Goal: Task Accomplishment & Management: Manage account settings

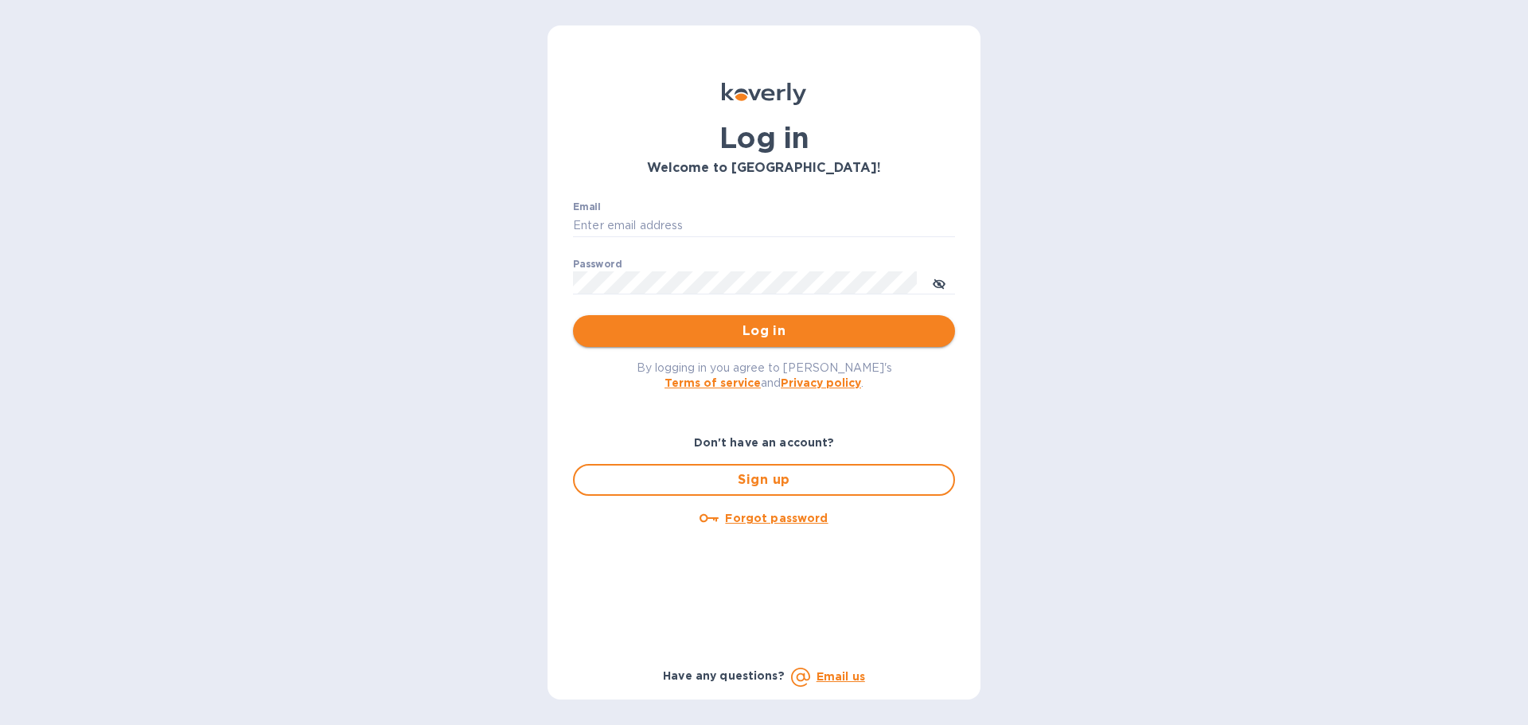
type input "[PERSON_NAME][EMAIL_ADDRESS][DOMAIN_NAME]"
click at [627, 333] on span "Log in" at bounding box center [764, 331] width 357 height 19
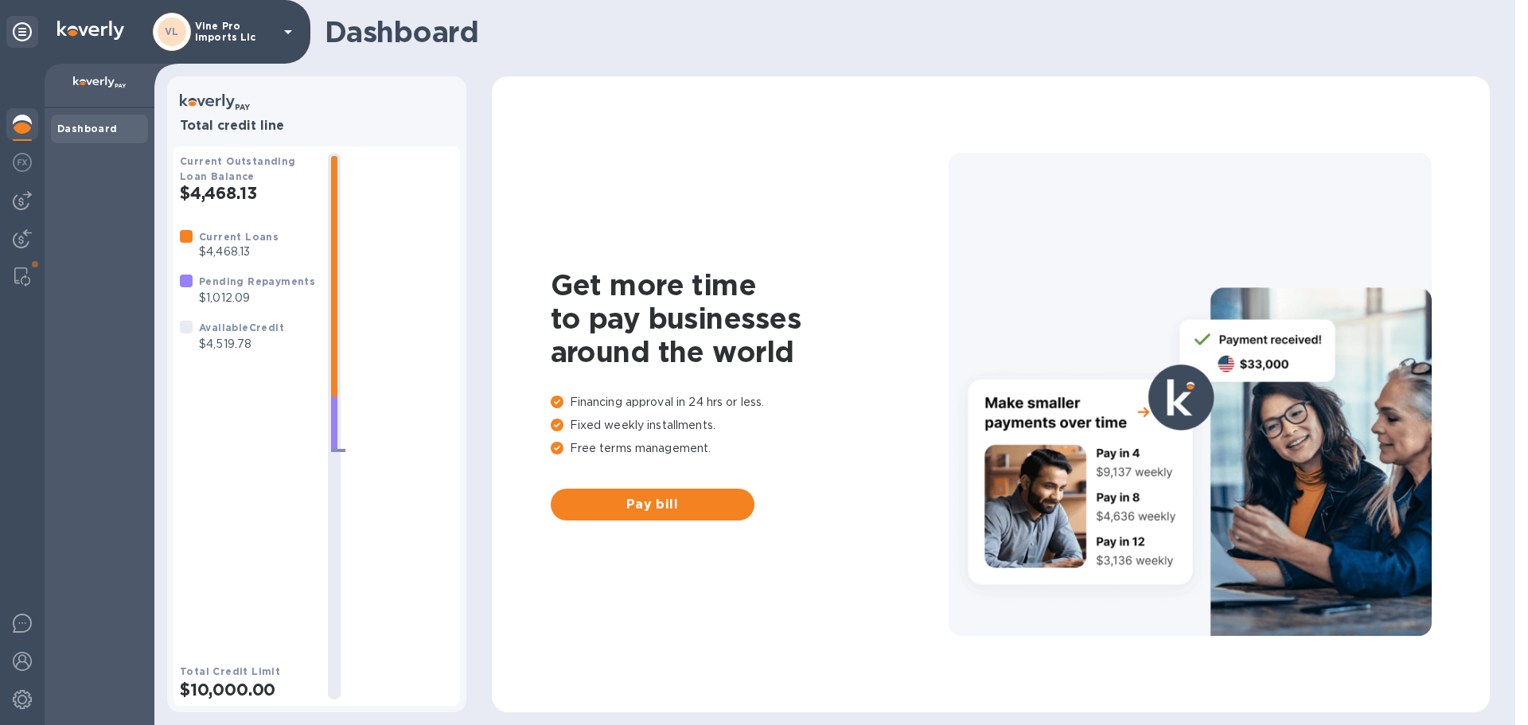
click at [91, 131] on b "Dashboard" at bounding box center [87, 129] width 60 height 12
click at [30, 164] on img at bounding box center [22, 162] width 19 height 19
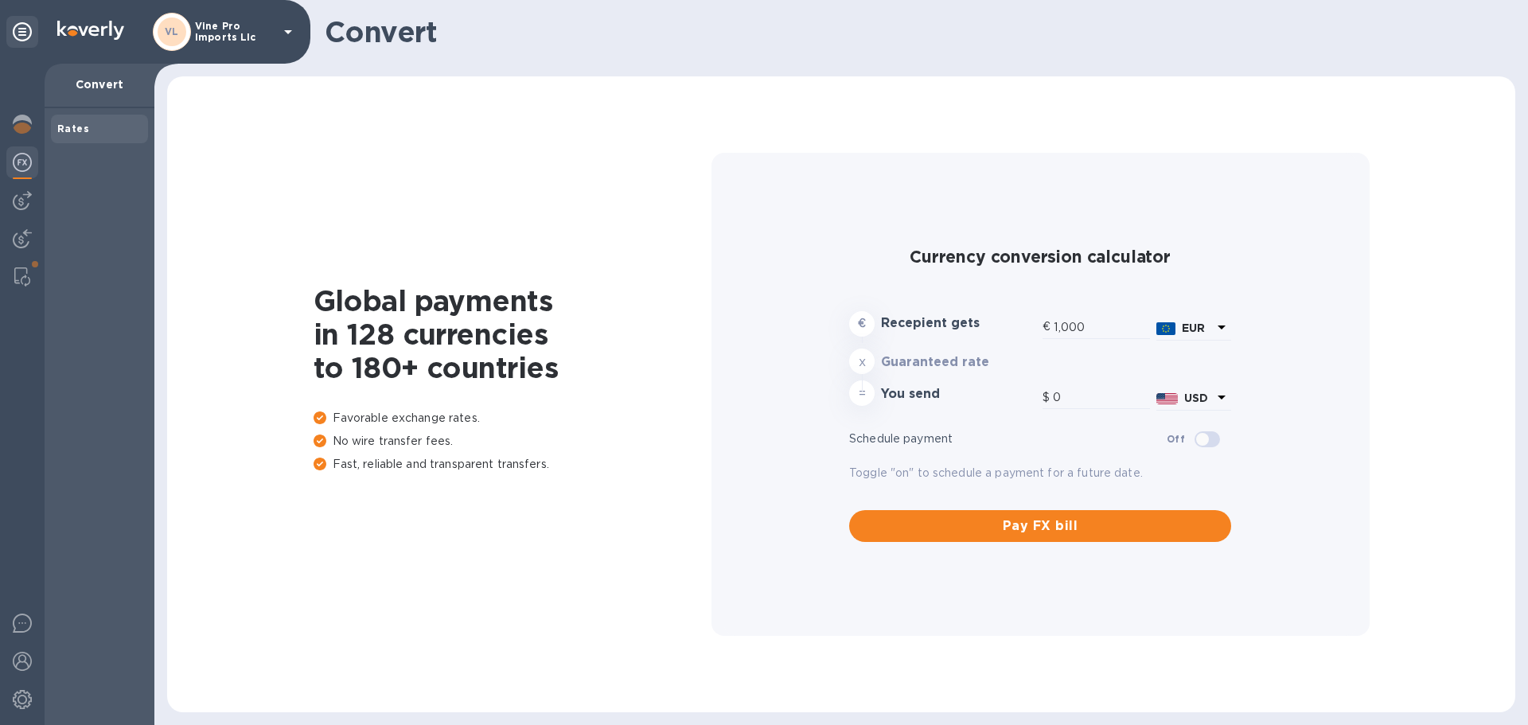
type input "1,174.58"
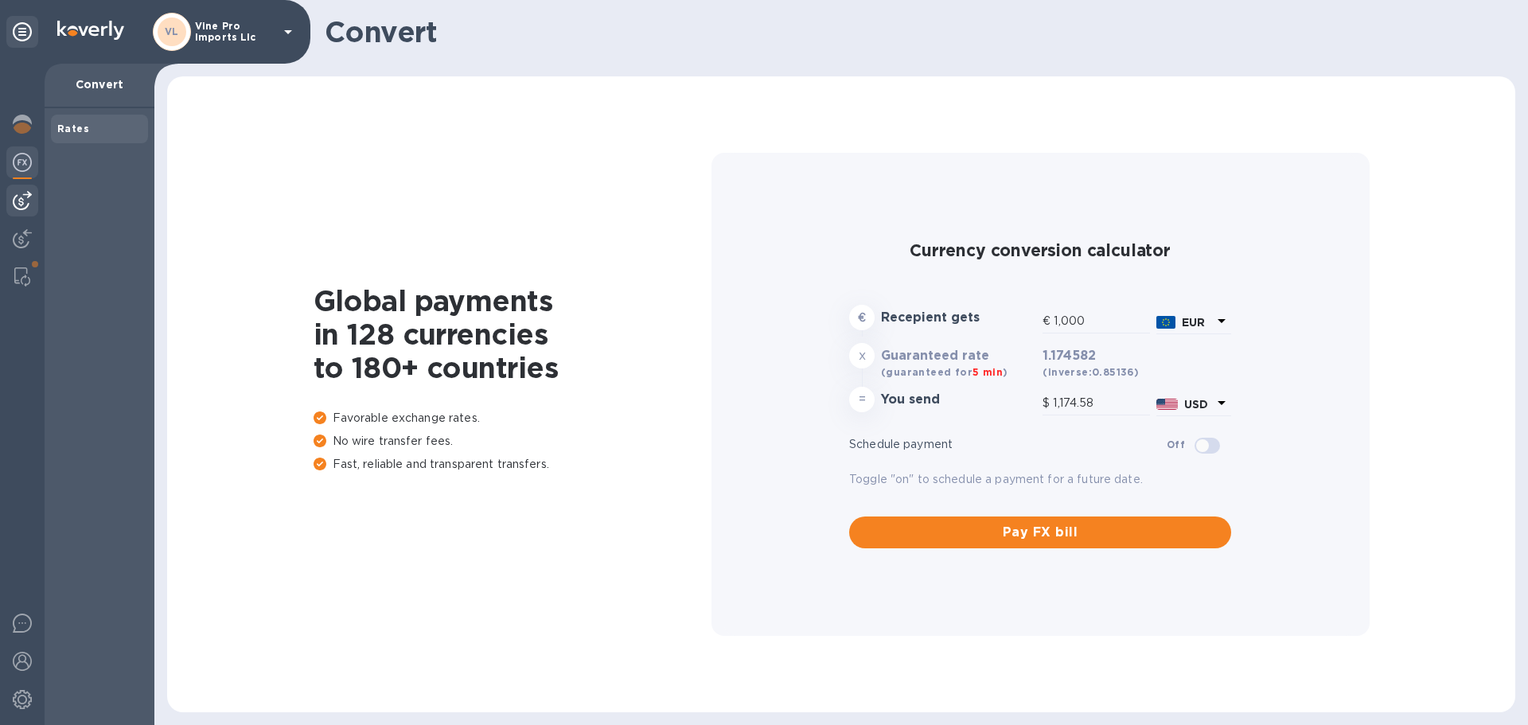
click at [33, 200] on div at bounding box center [22, 201] width 32 height 32
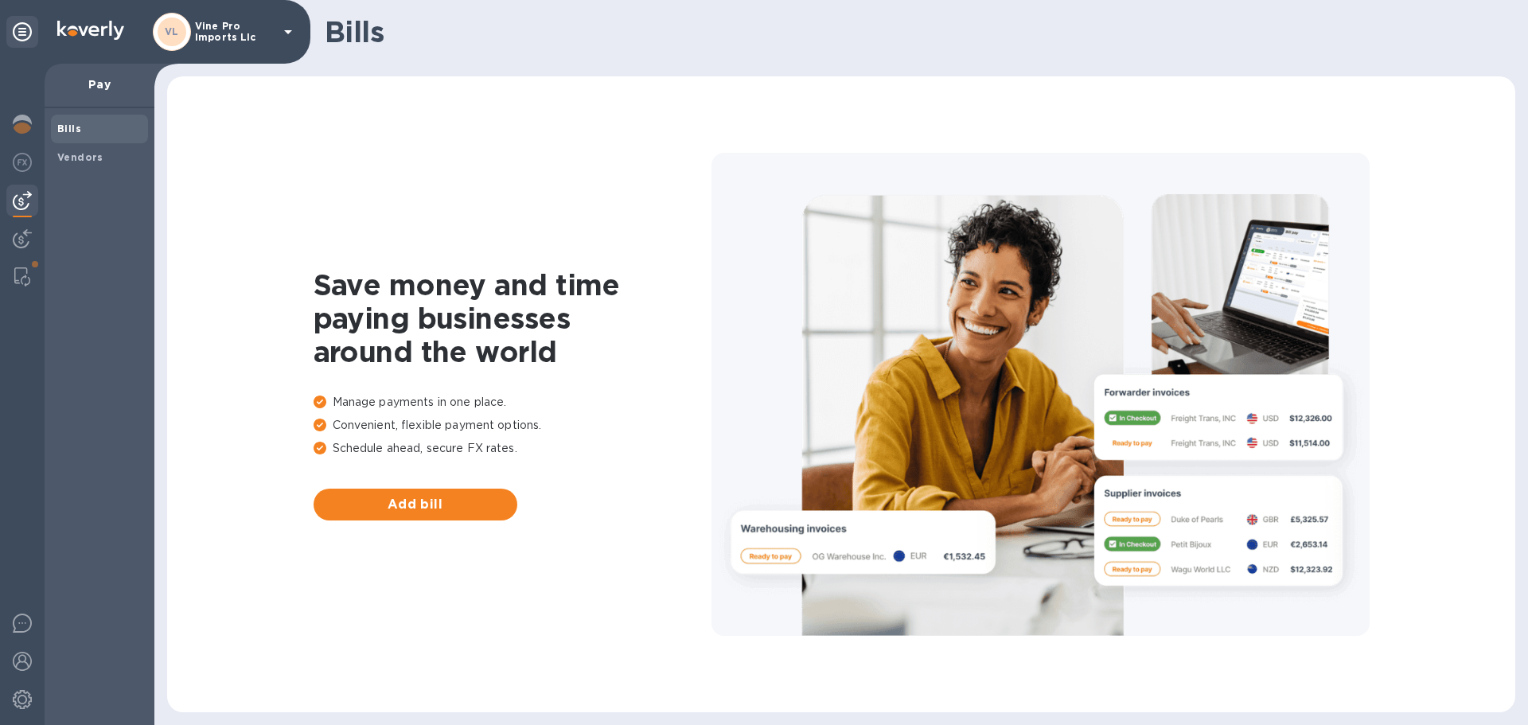
click at [217, 34] on p "Vine Pro Imports Llc" at bounding box center [235, 32] width 80 height 22
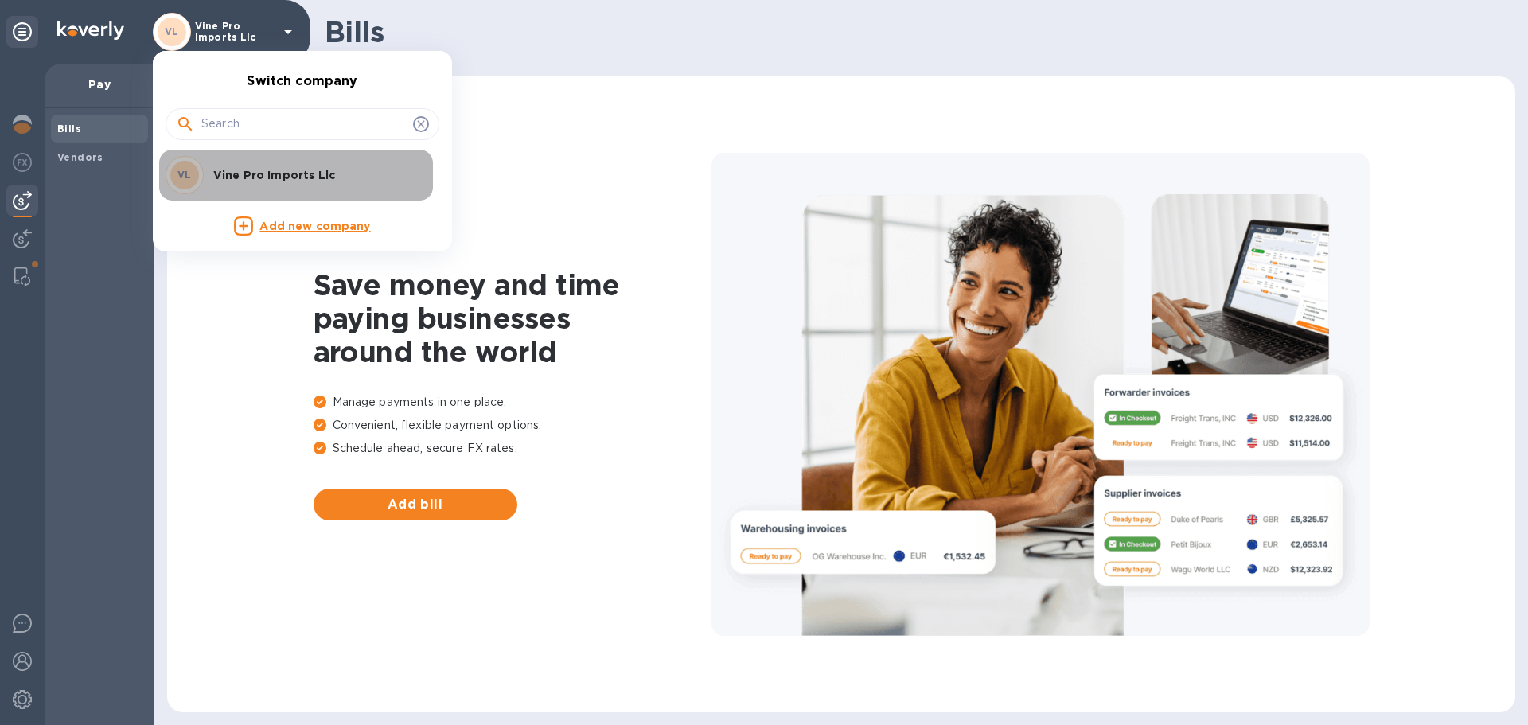
click at [277, 174] on p "Vine Pro Imports Llc" at bounding box center [313, 175] width 201 height 16
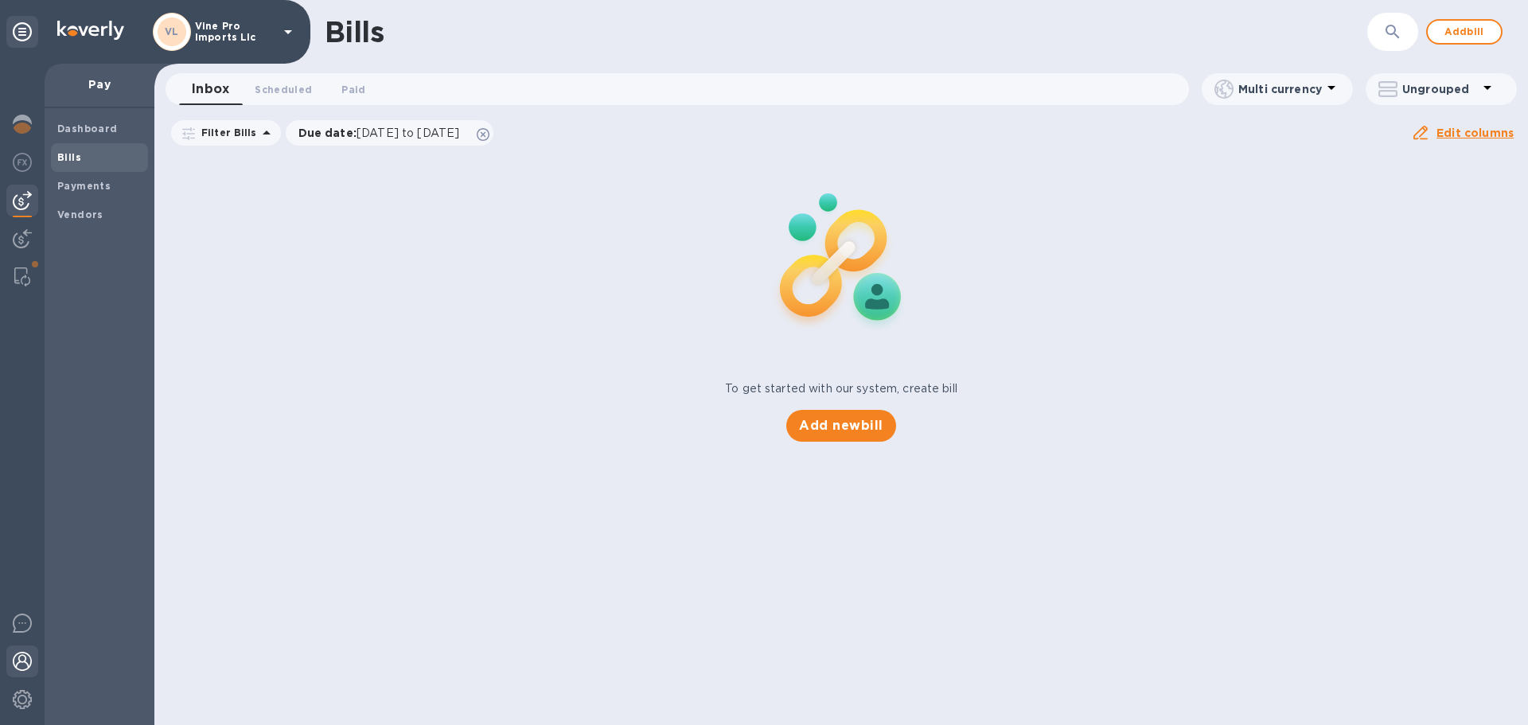
click at [30, 662] on img at bounding box center [22, 661] width 19 height 19
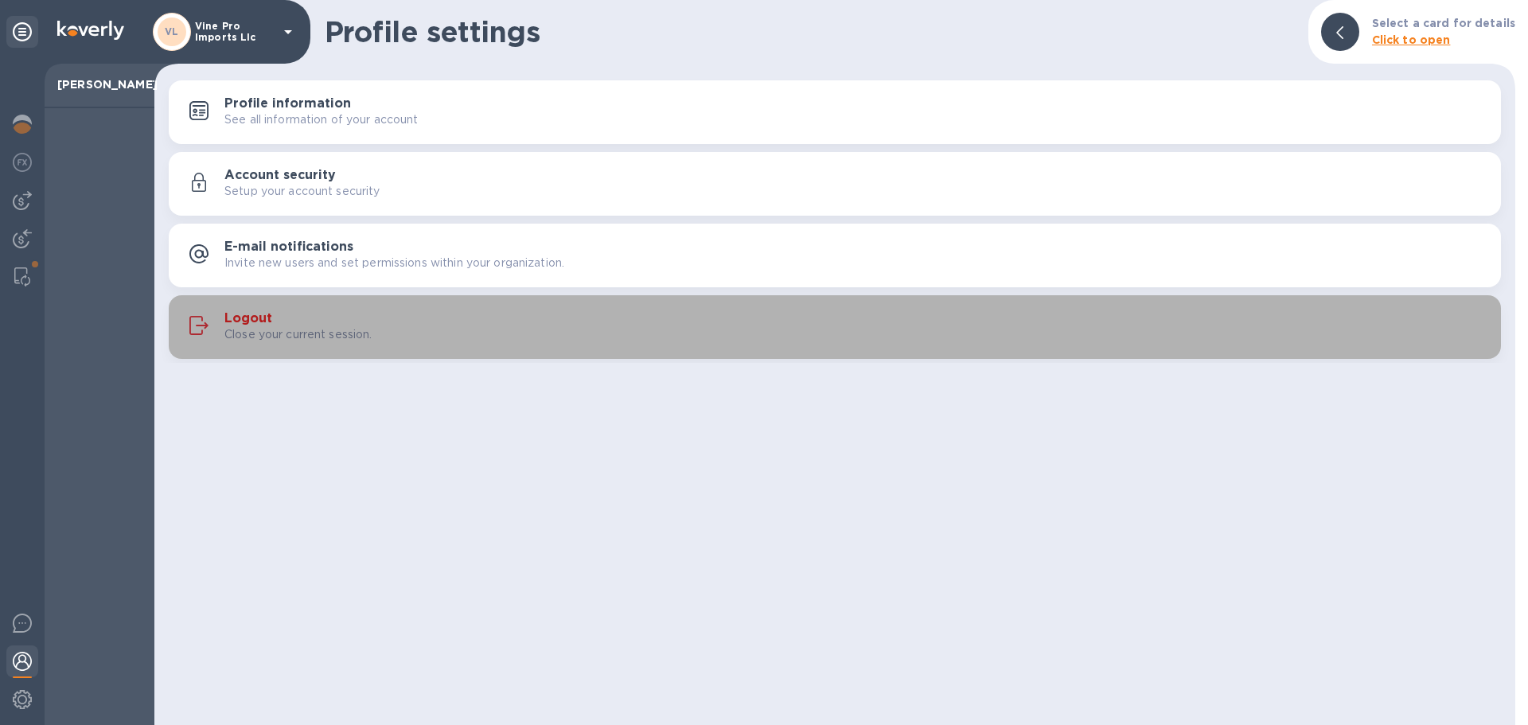
click at [244, 318] on h3 "Logout" at bounding box center [248, 318] width 48 height 15
